Goal: Information Seeking & Learning: Learn about a topic

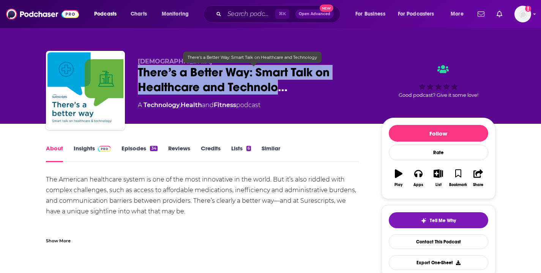
drag, startPoint x: 138, startPoint y: 70, endPoint x: 278, endPoint y: 85, distance: 141.3
click at [279, 85] on span "There’s a Better Way: Smart Talk on Healthcare and Technolo…" at bounding box center [254, 80] width 232 height 30
copy h1 "There’s a Better Way: Smart Talk on Healthcare and Technolo"
